Goal: Information Seeking & Learning: Understand process/instructions

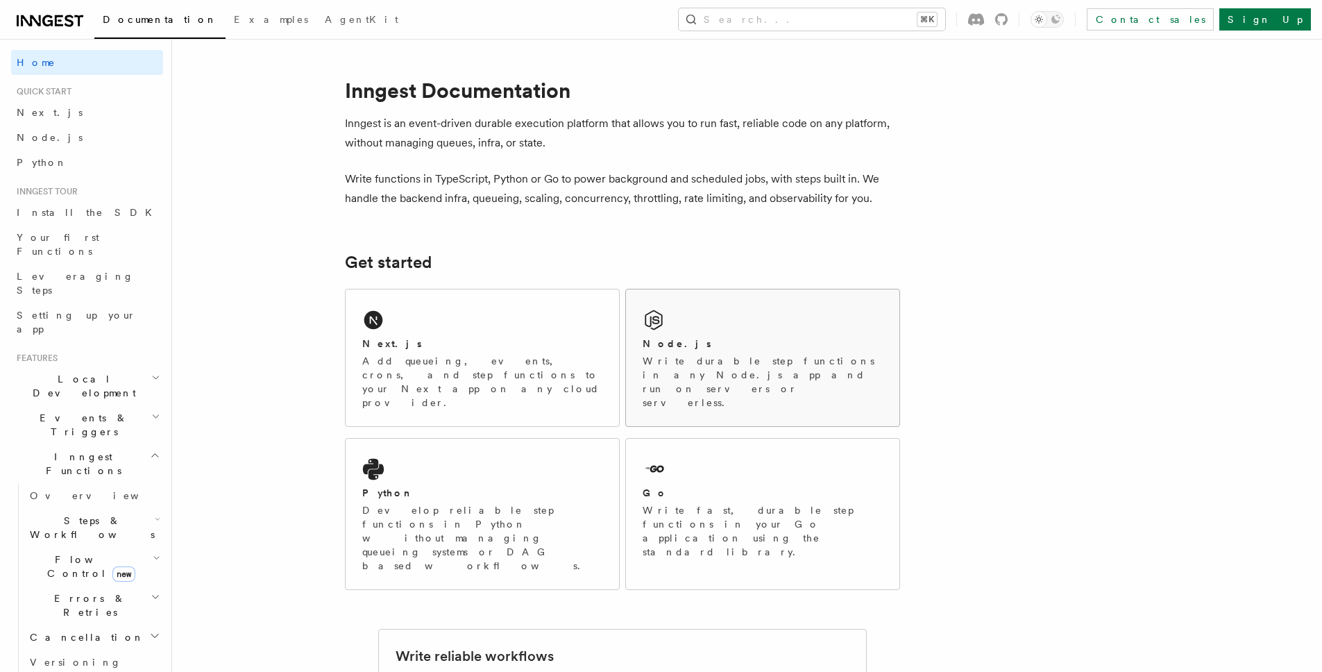
click at [765, 339] on div "Node.js" at bounding box center [763, 344] width 240 height 15
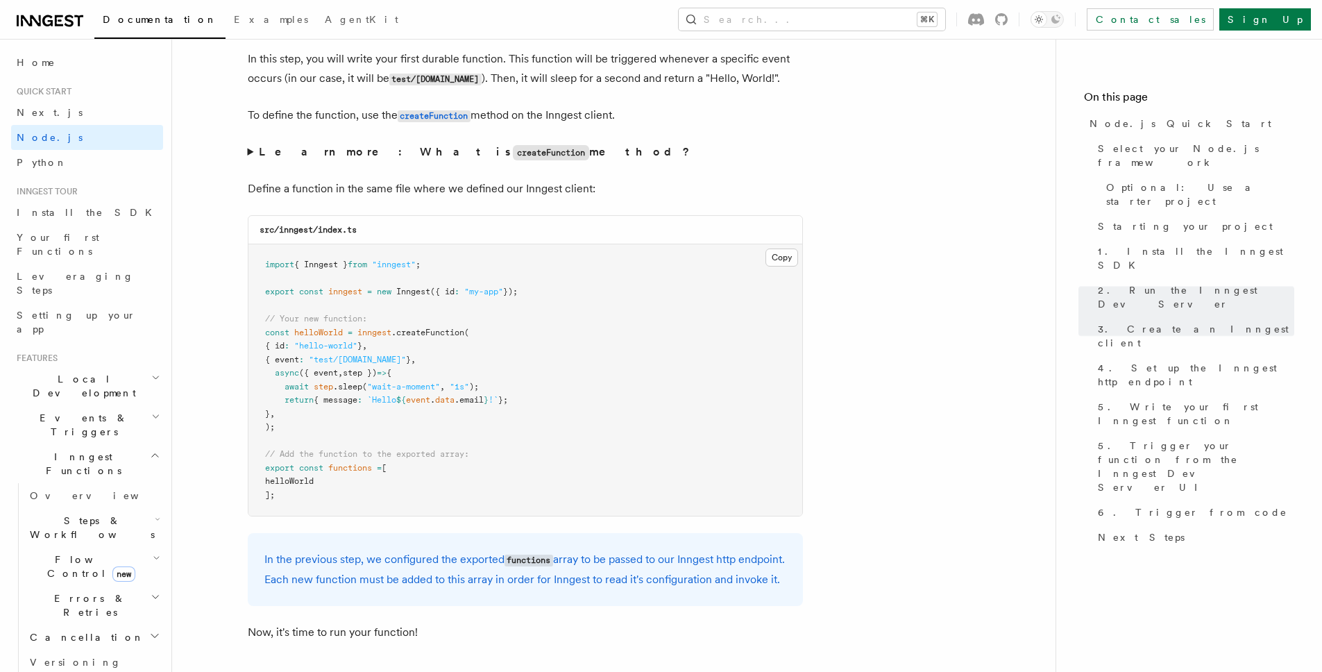
scroll to position [2644, 0]
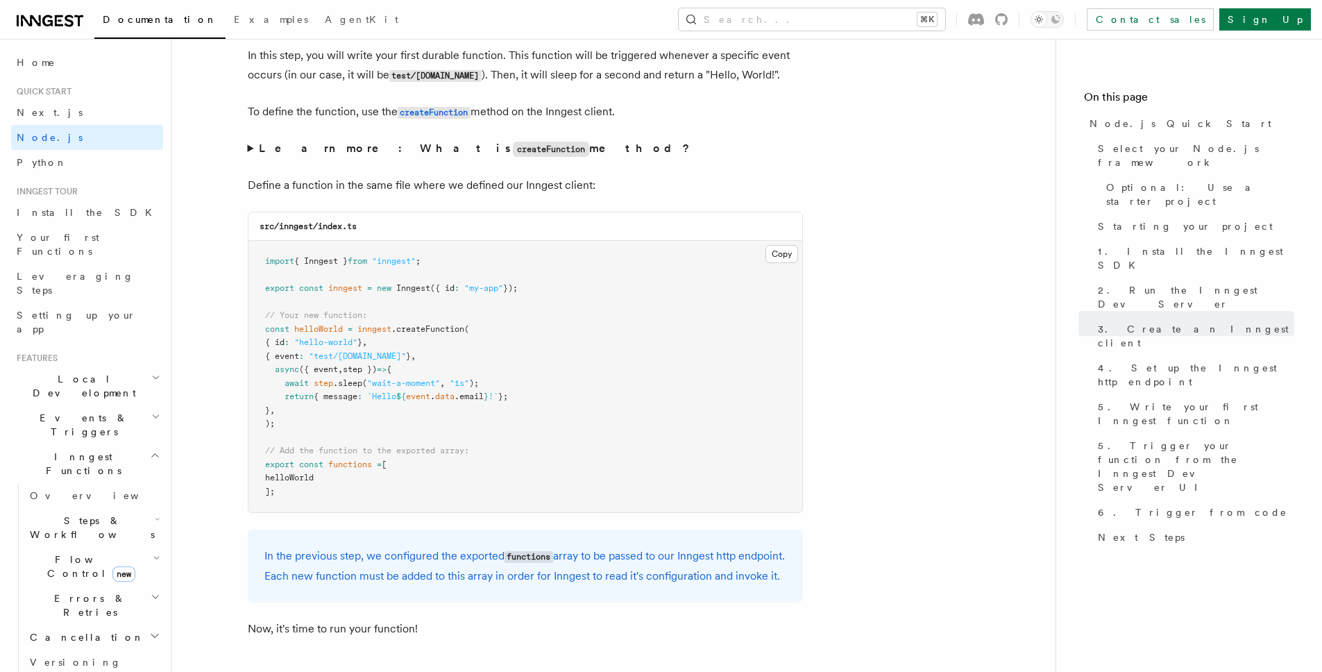
click at [308, 151] on strong "Learn more: What is createFunction method?" at bounding box center [476, 148] width 434 height 13
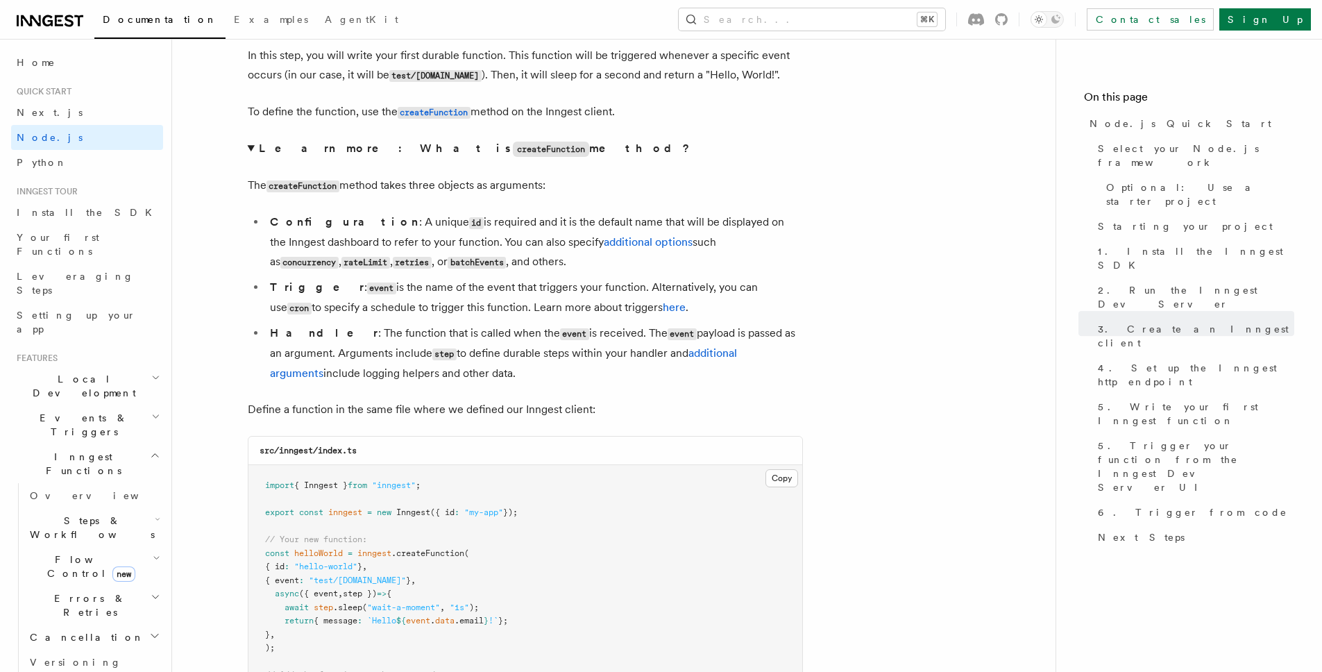
click at [303, 151] on strong "Learn more: What is createFunction method?" at bounding box center [476, 148] width 434 height 13
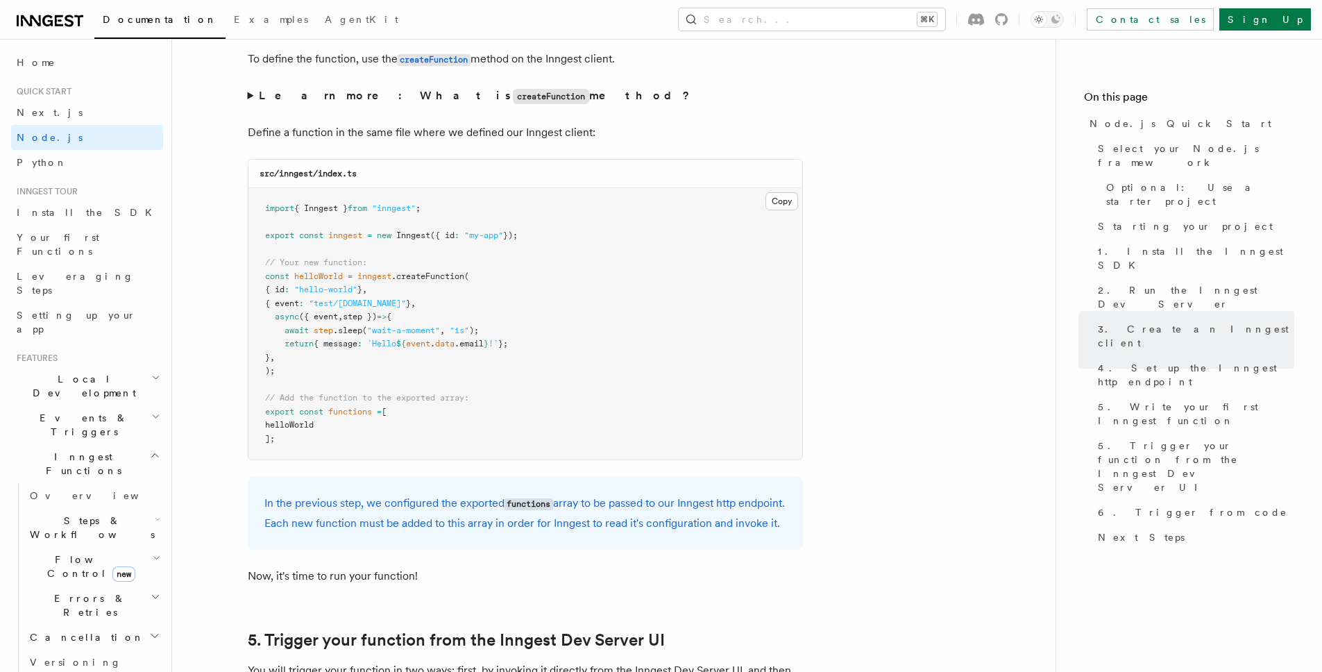
scroll to position [2710, 0]
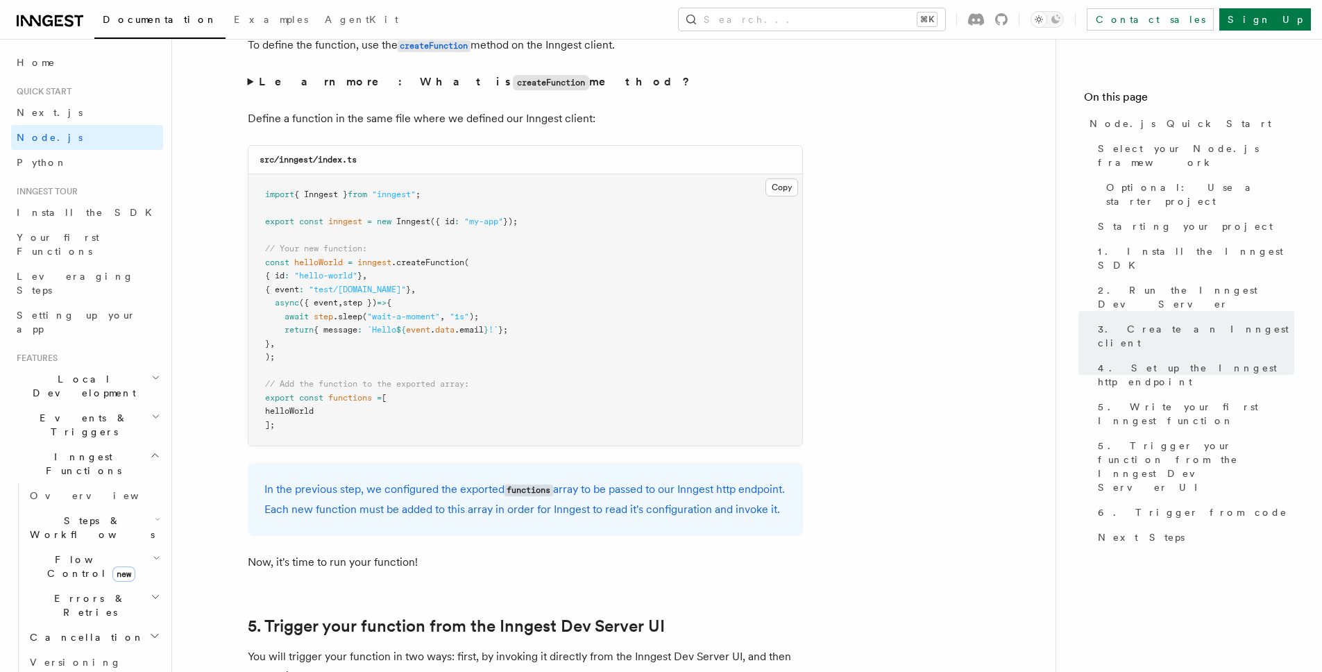
click at [353, 85] on strong "Learn more: What is createFunction method?" at bounding box center [476, 81] width 434 height 13
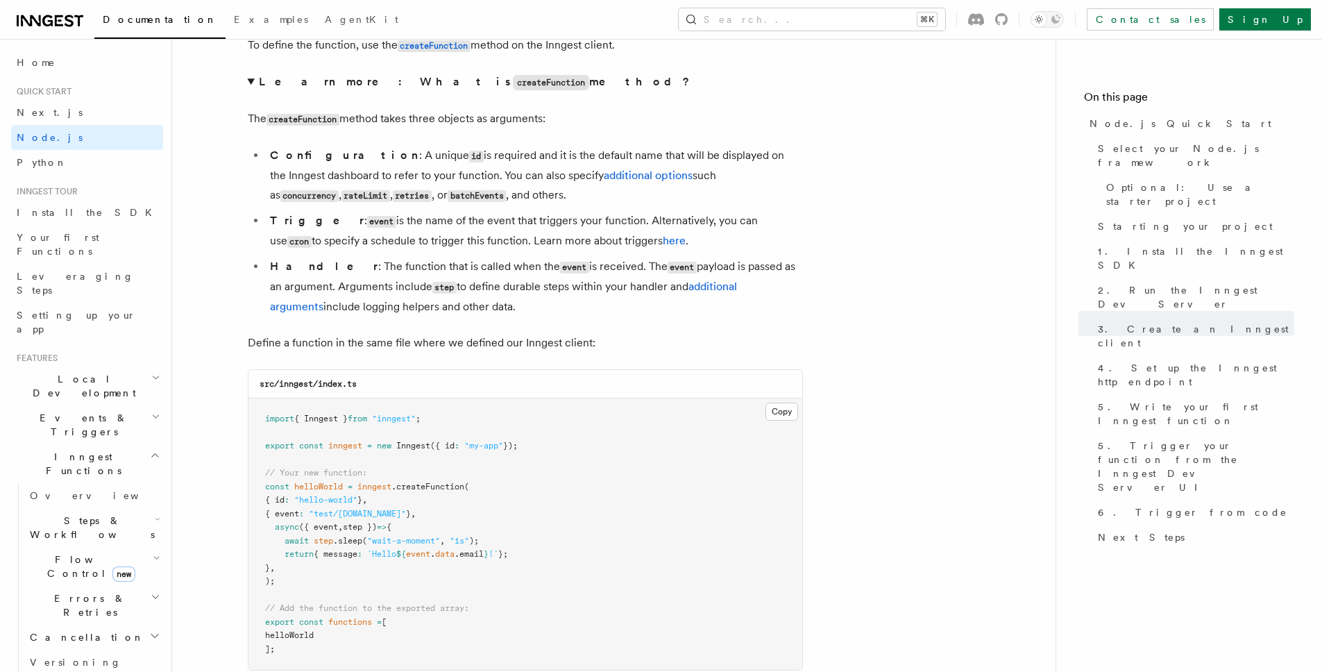
click at [353, 85] on strong "Learn more: What is createFunction method?" at bounding box center [476, 81] width 434 height 13
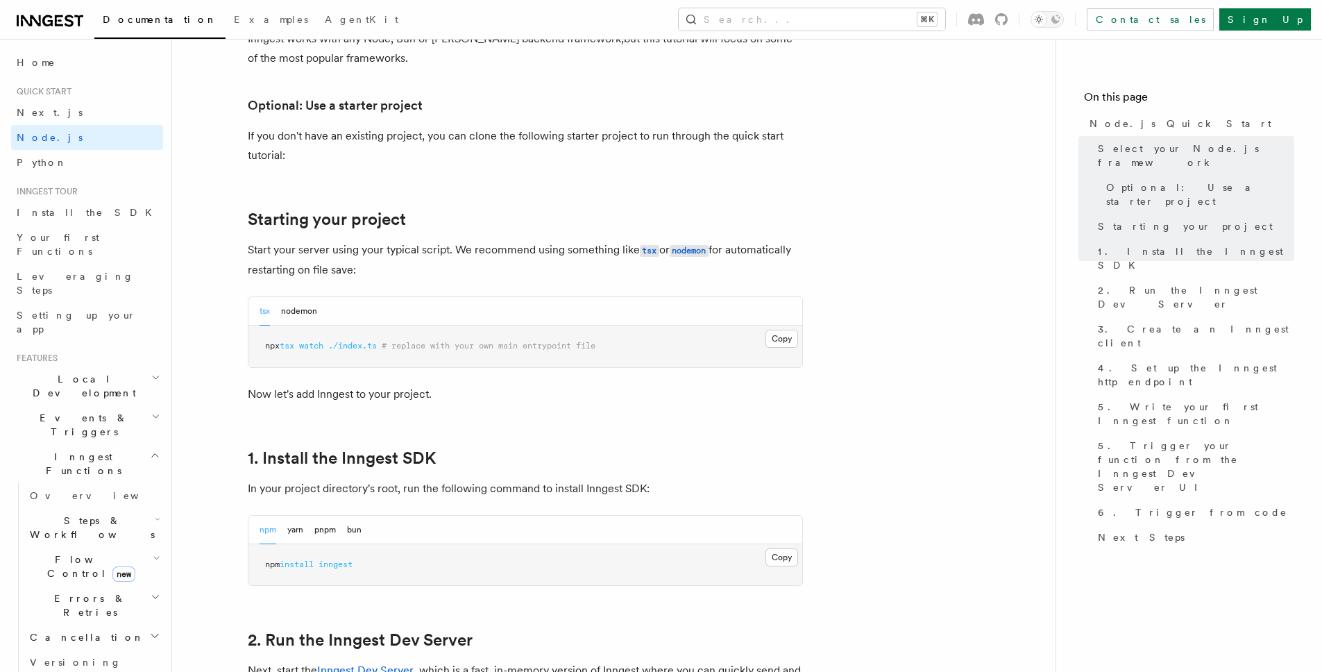
scroll to position [795, 0]
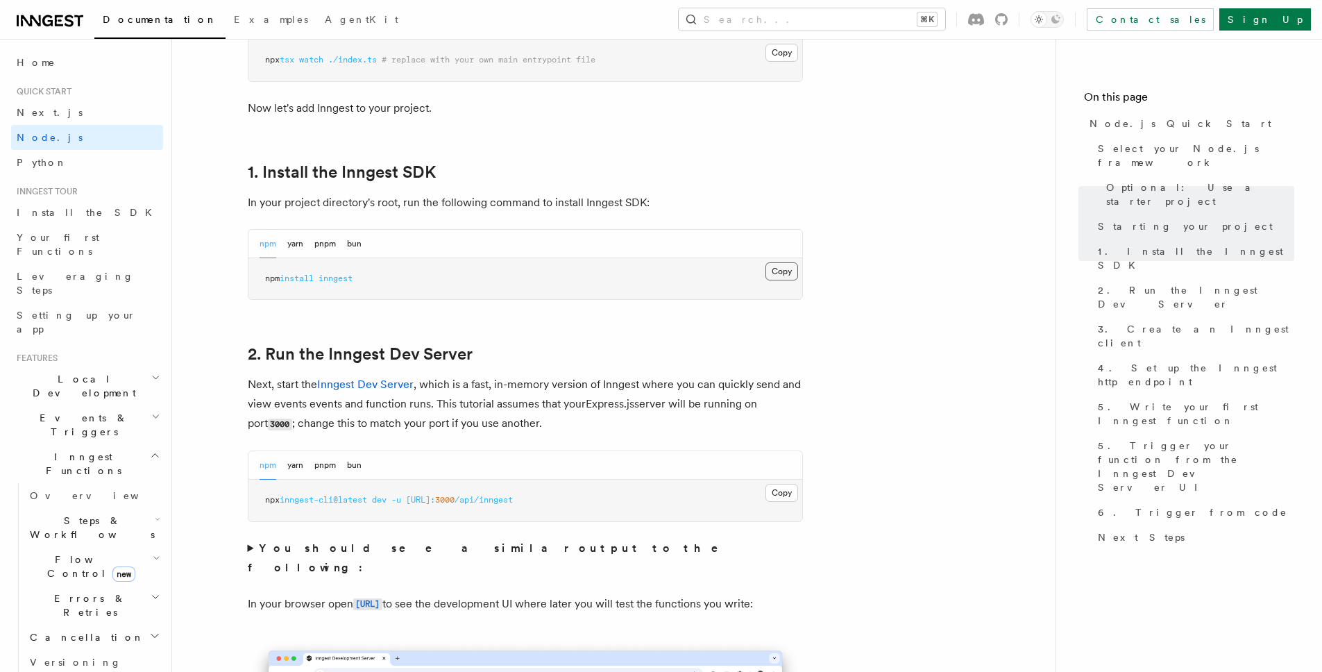
click at [766, 271] on button "Copy Copied" at bounding box center [782, 271] width 33 height 18
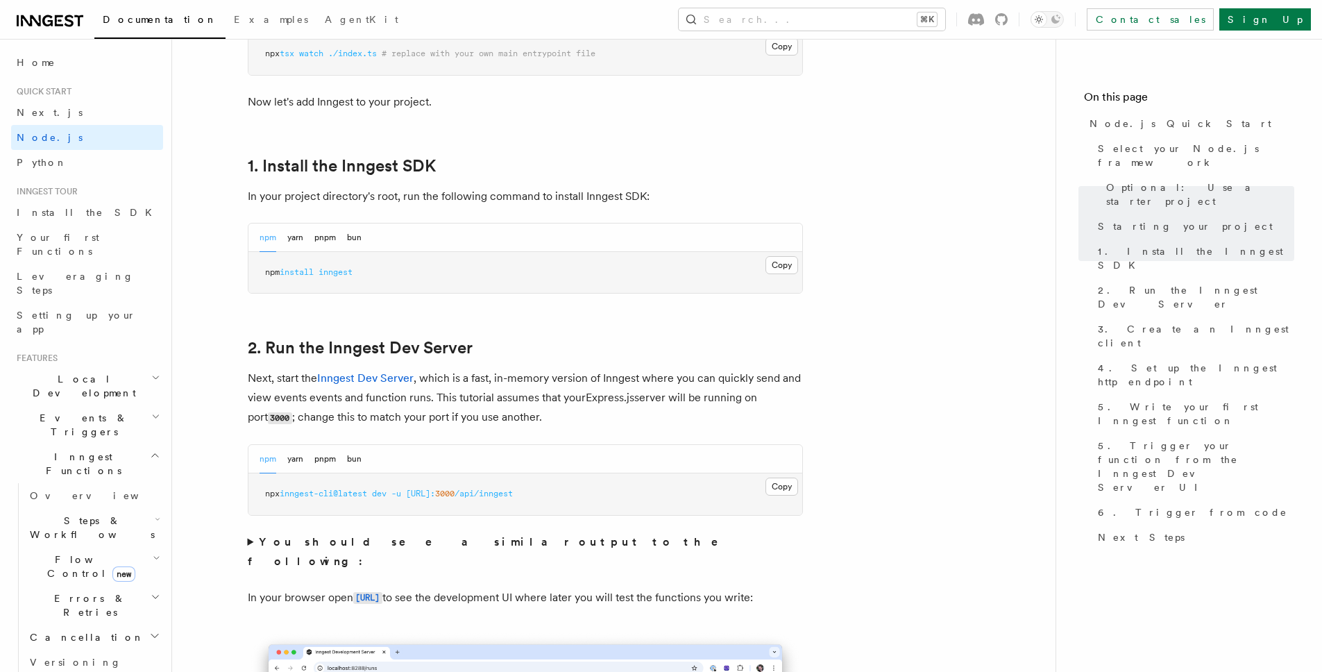
scroll to position [870, 0]
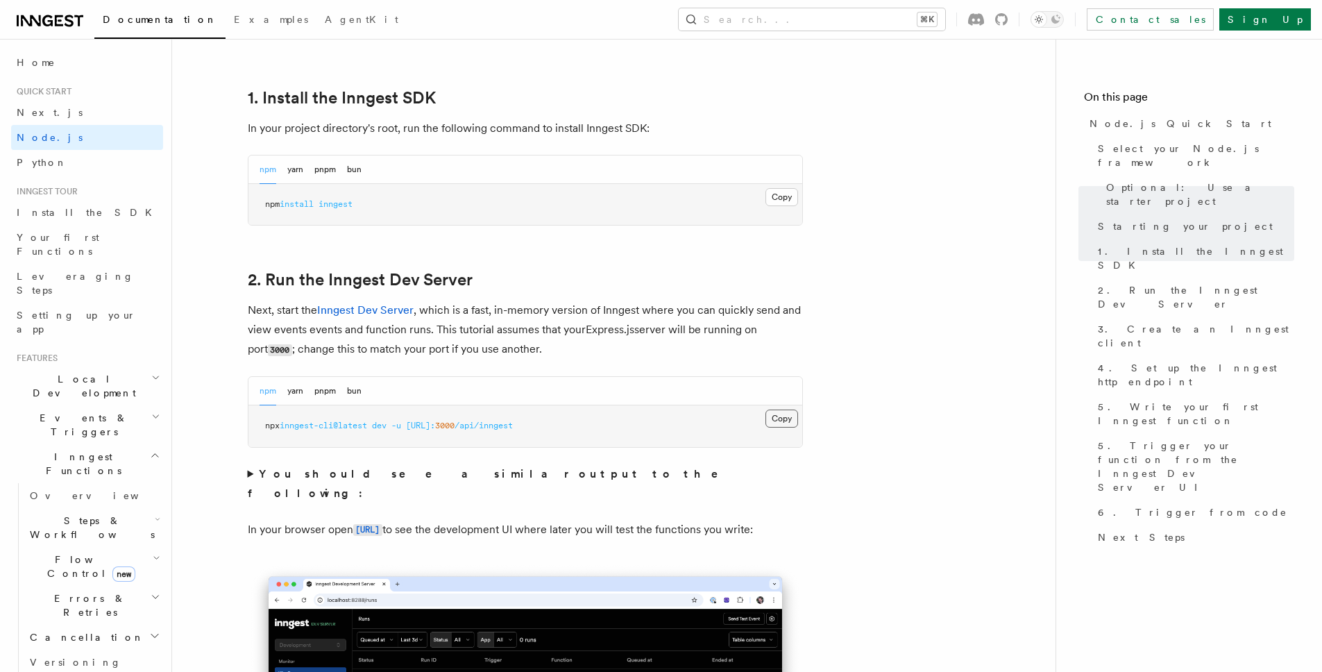
click at [782, 421] on button "Copy Copied" at bounding box center [782, 418] width 33 height 18
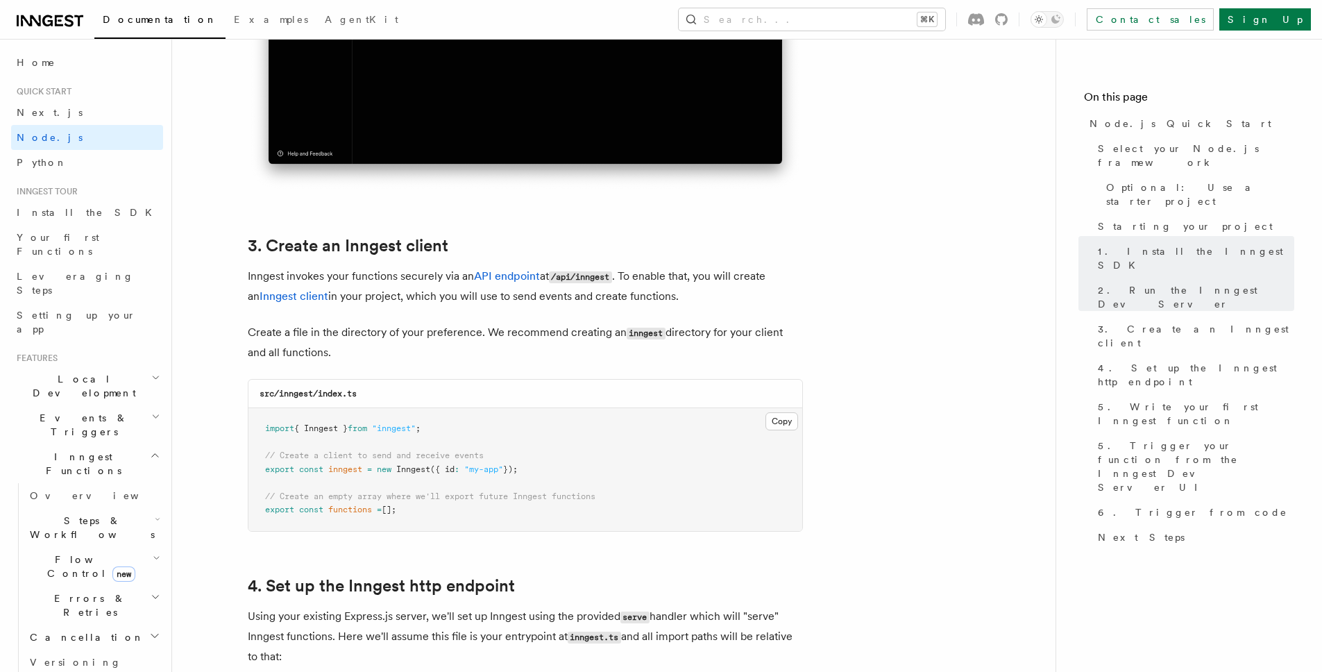
scroll to position [1597, 0]
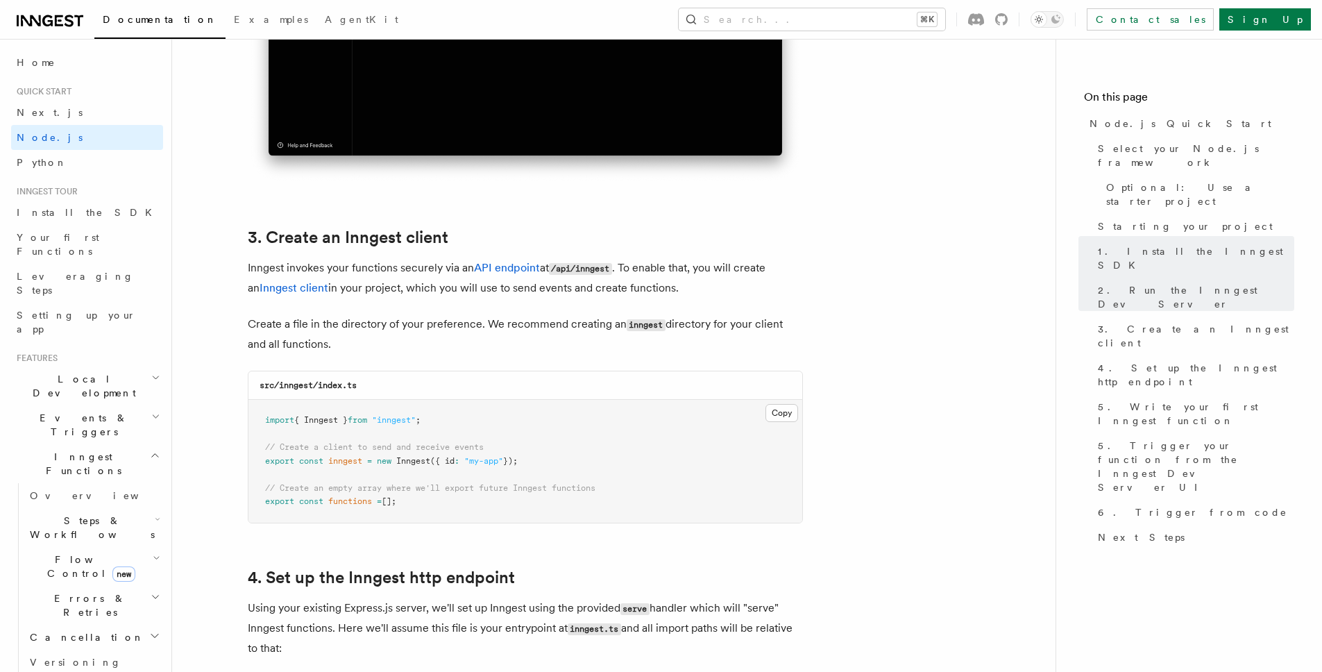
drag, startPoint x: 445, startPoint y: 510, endPoint x: 236, endPoint y: 410, distance: 231.6
copy code "import { Inngest } from "inngest" ; // Create a client to send and receive even…"
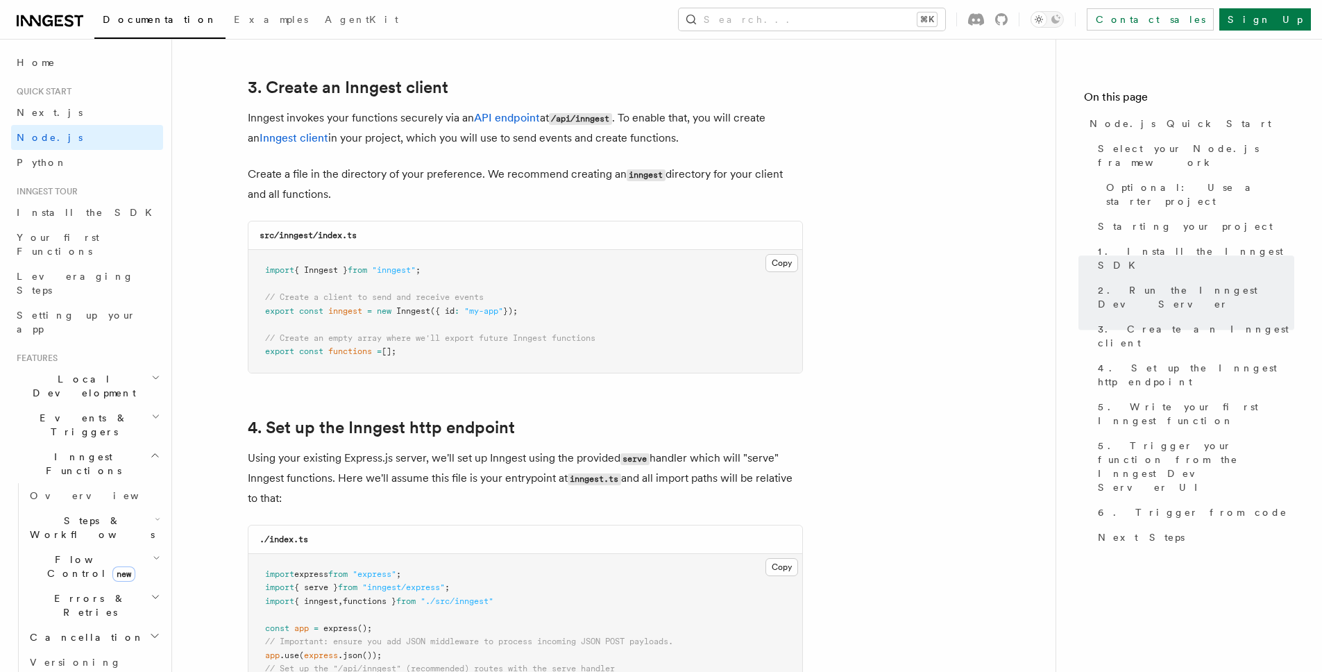
scroll to position [1574, 0]
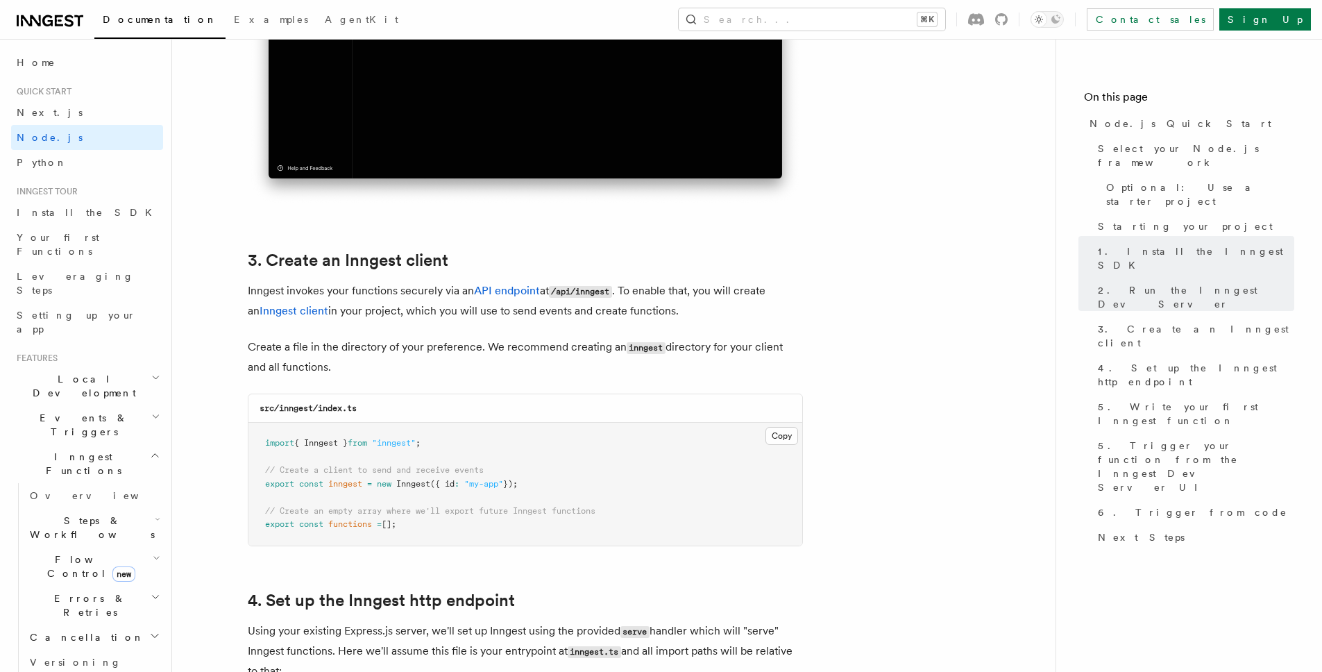
click at [539, 425] on pre "import { Inngest } from "inngest" ; // Create a client to send and receive even…" at bounding box center [525, 484] width 554 height 123
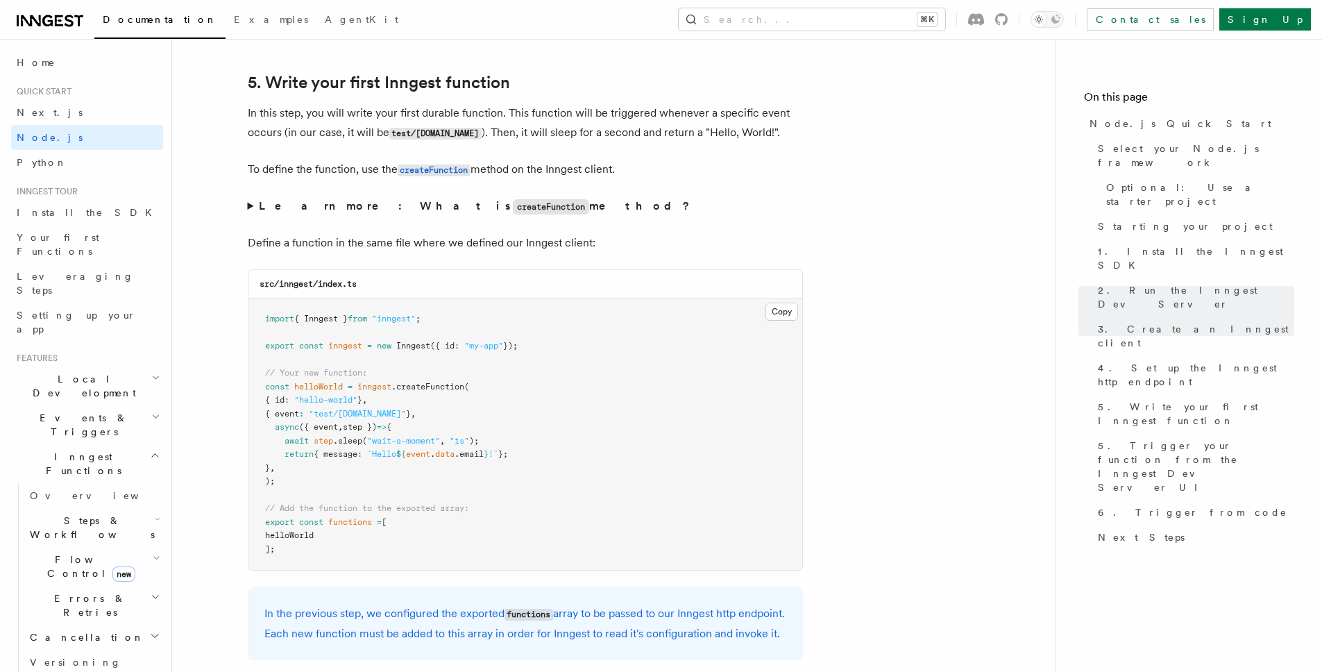
scroll to position [2589, 0]
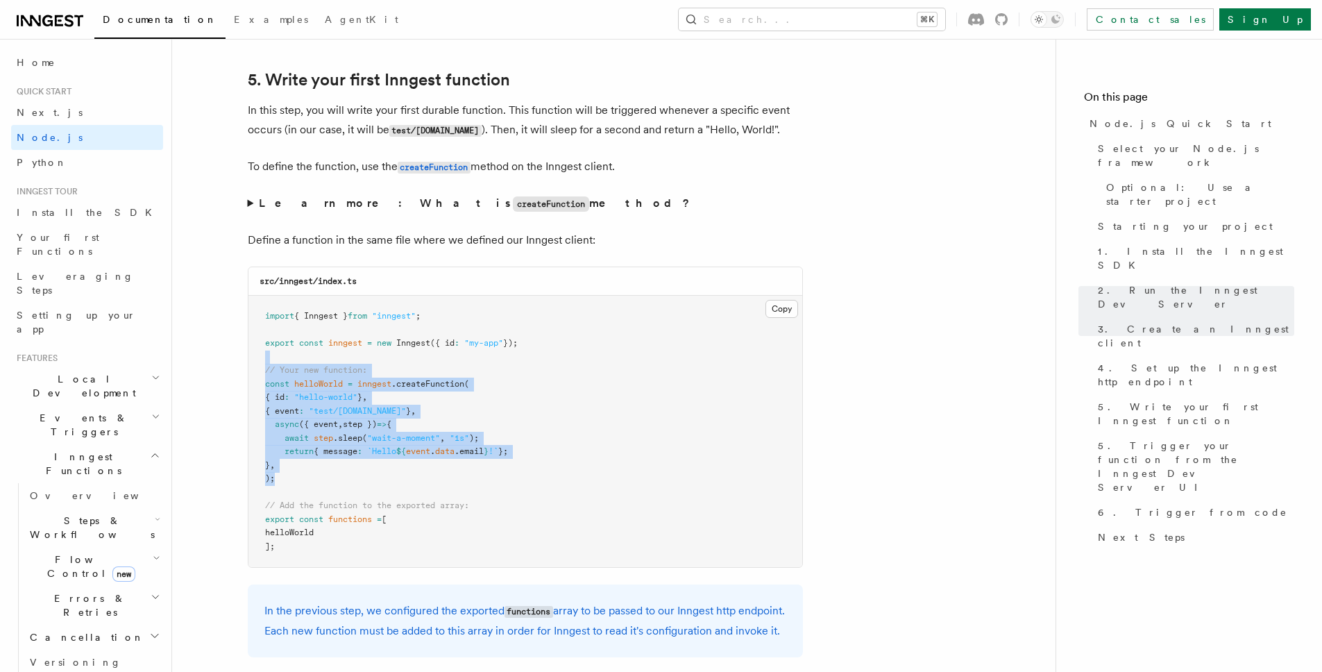
drag, startPoint x: 348, startPoint y: 485, endPoint x: 246, endPoint y: 366, distance: 157.0
copy code "// Your new function: const helloWorld = inngest .createFunction ( { id : "hell…"
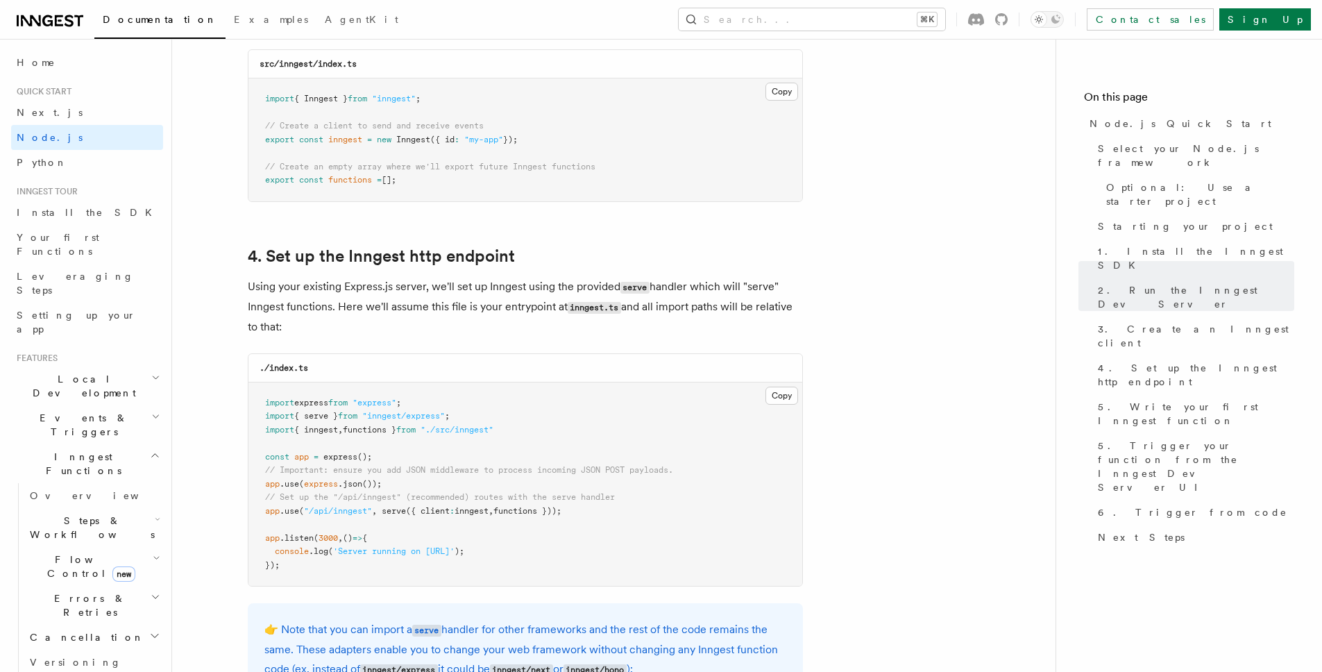
scroll to position [1097, 0]
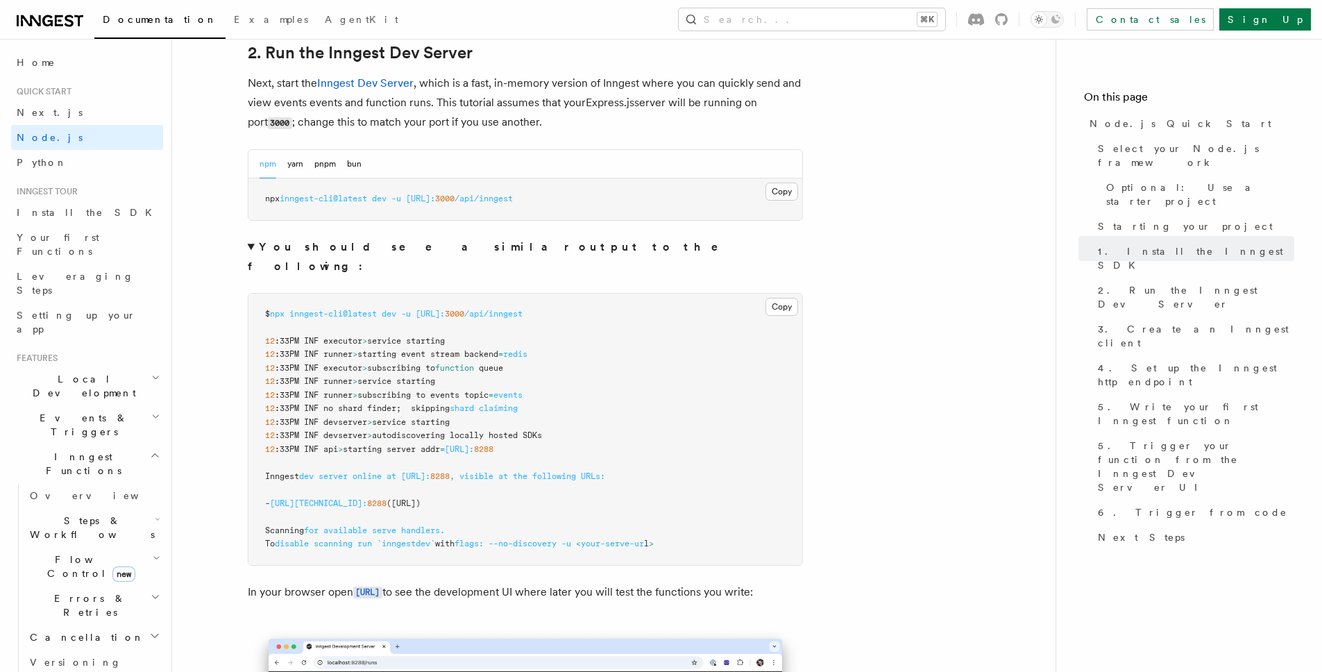
click at [523, 349] on span "redis" at bounding box center [515, 354] width 24 height 10
click at [554, 387] on pre "$ npx inngest-cli@latest dev -u http://localhost: 3000 /api/inngest 12 :33PM IN…" at bounding box center [525, 429] width 554 height 271
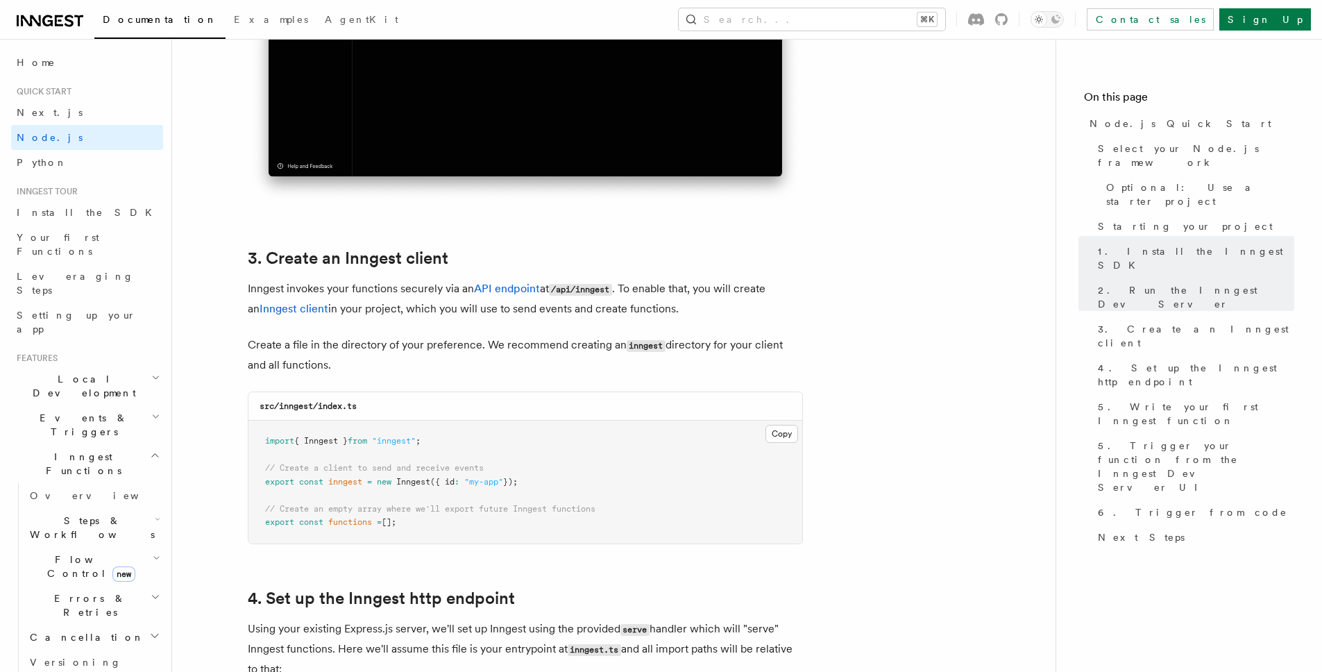
scroll to position [2122, 0]
